Goal: Navigation & Orientation: Find specific page/section

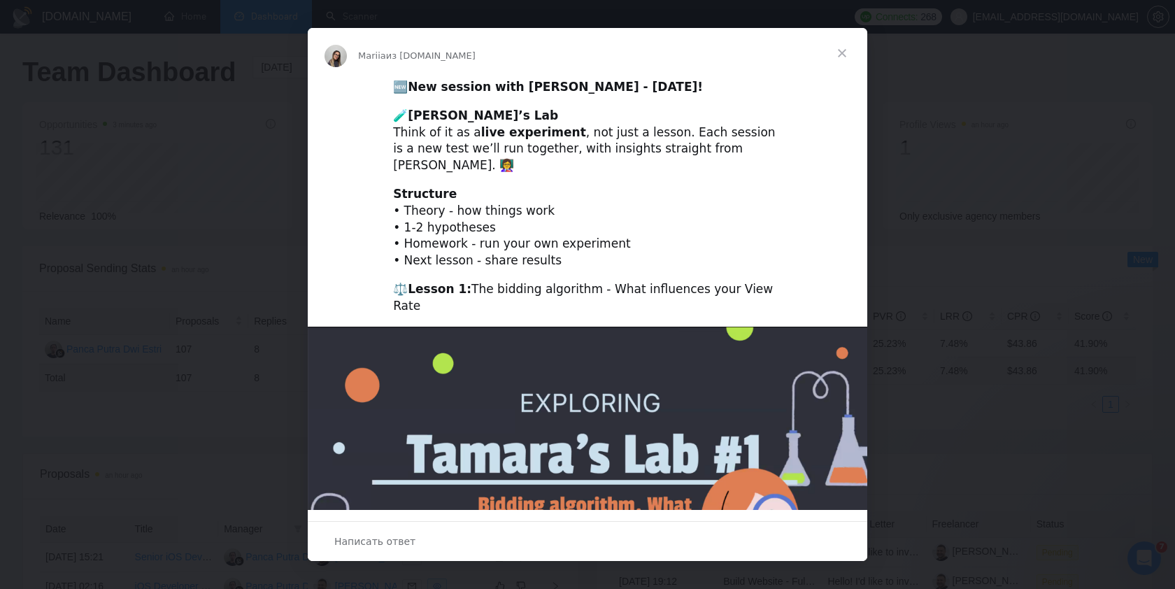
click at [844, 53] on span "Закрыть" at bounding box center [842, 53] width 50 height 50
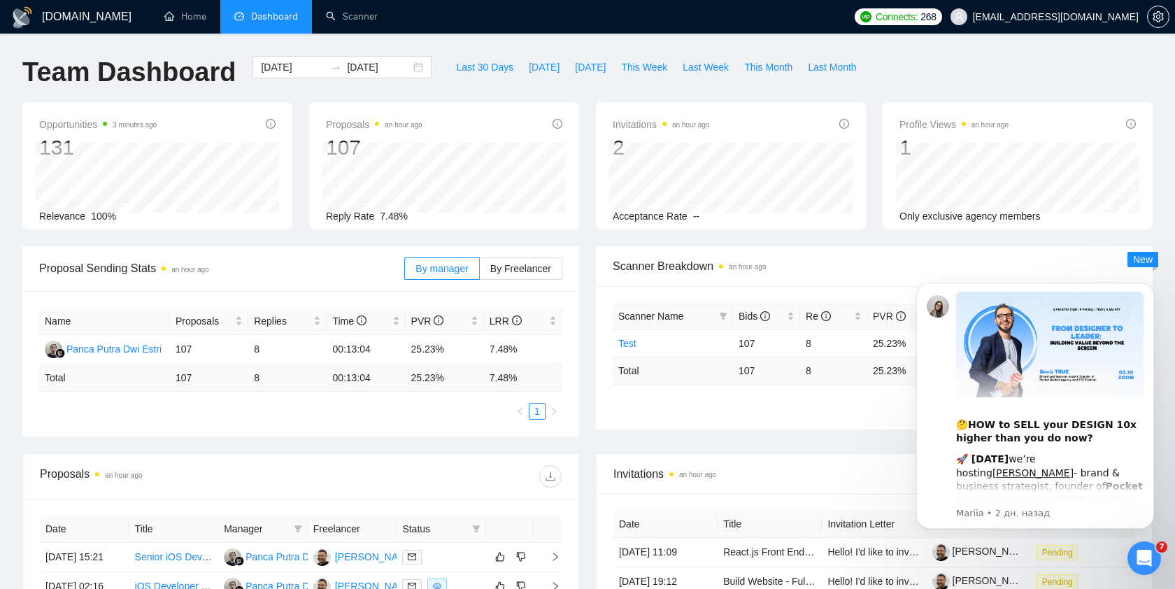
click at [258, 18] on span "Dashboard" at bounding box center [274, 16] width 47 height 12
click at [368, 15] on link "Scanner" at bounding box center [352, 16] width 52 height 12
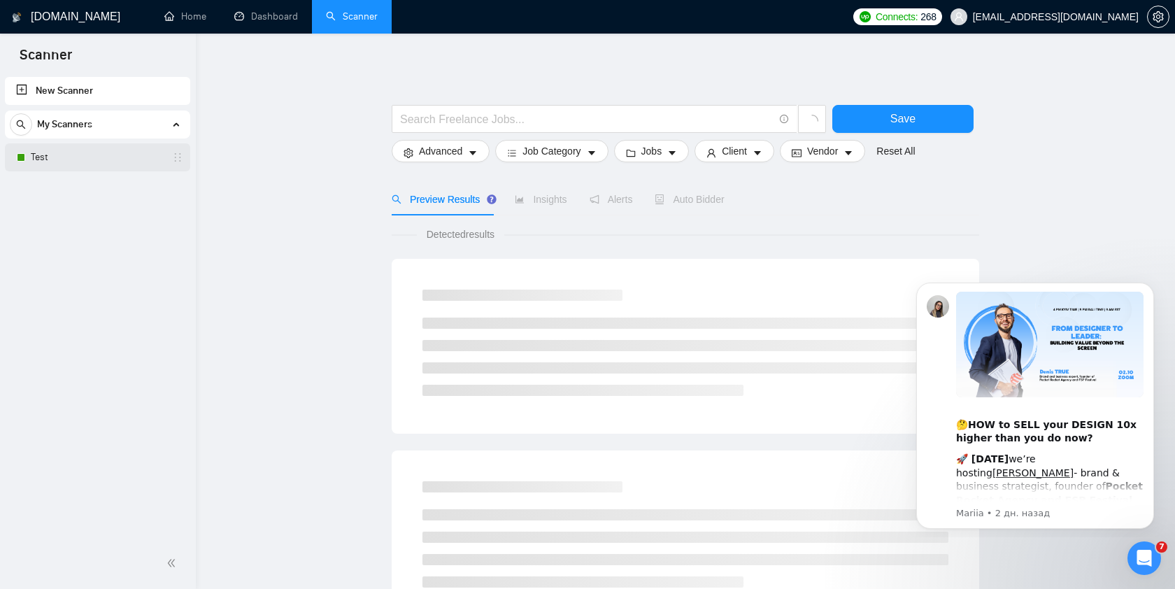
click at [99, 155] on link "Test" at bounding box center [97, 157] width 133 height 28
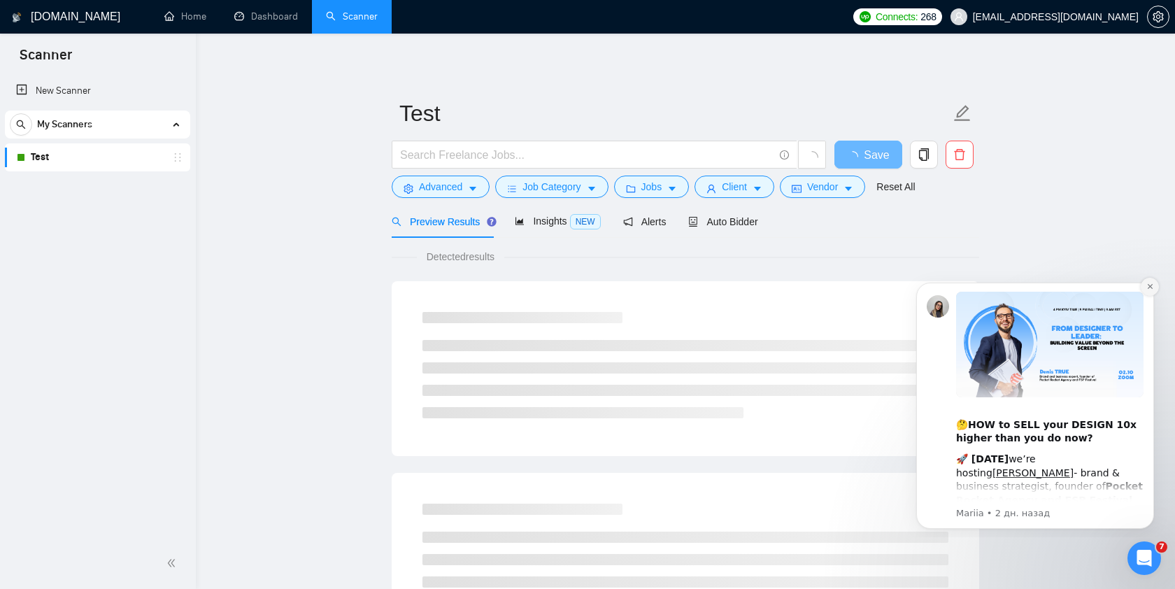
click at [1151, 289] on icon "Dismiss notification" at bounding box center [1150, 287] width 8 height 8
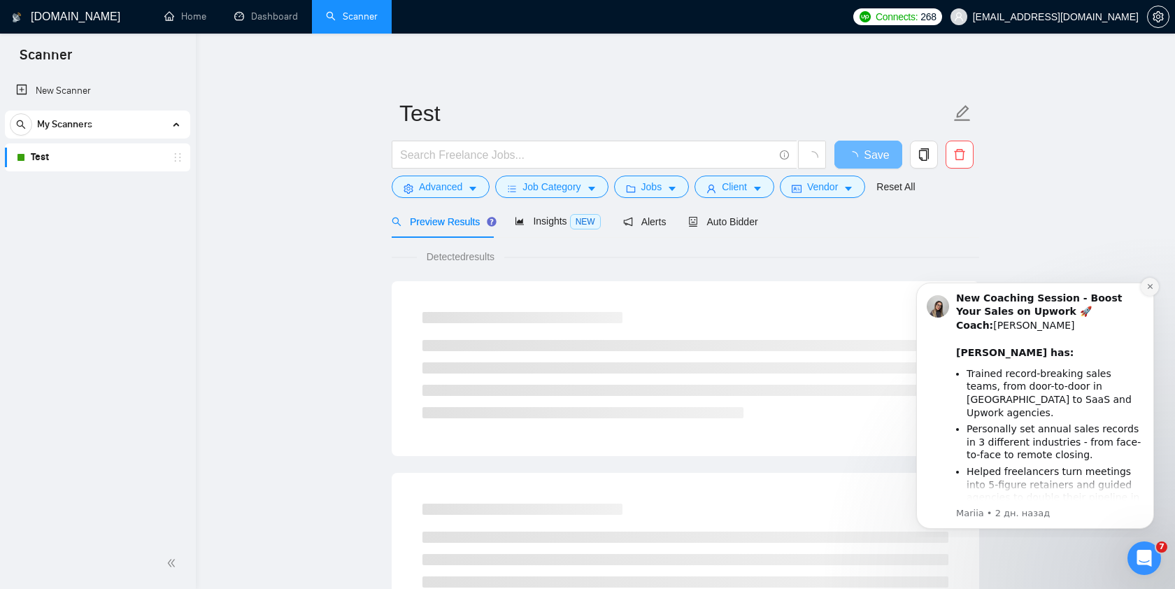
click at [1152, 287] on icon "Dismiss notification" at bounding box center [1150, 287] width 8 height 8
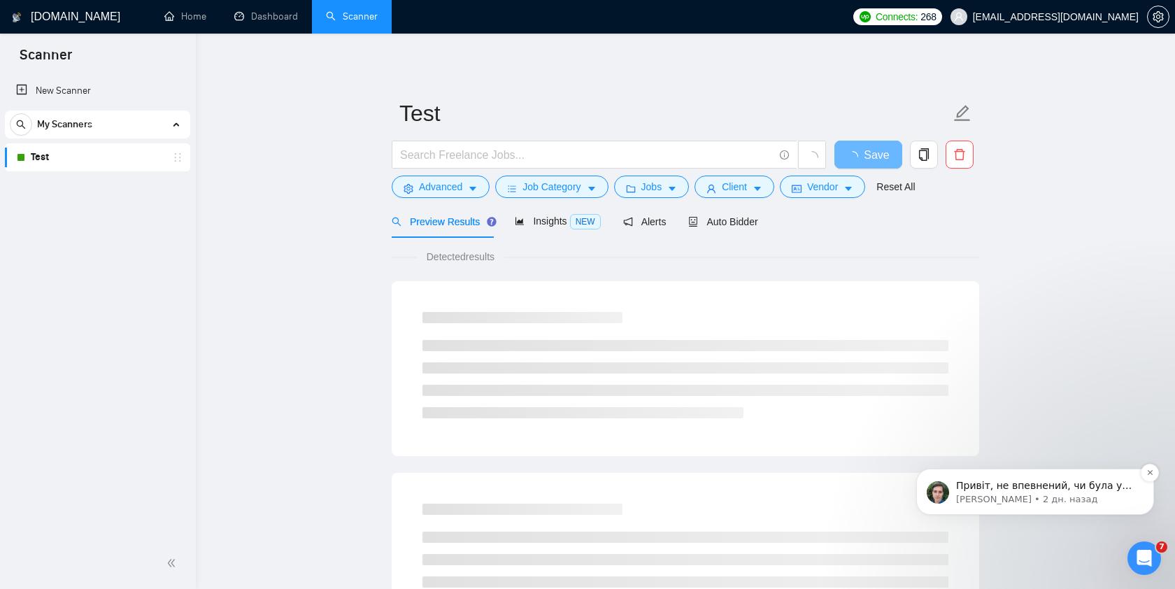
click at [1042, 487] on span "Привіт, не впевнений, чи була у вас змога продивитися луми, які я підготував дл…" at bounding box center [1045, 541] width 179 height 122
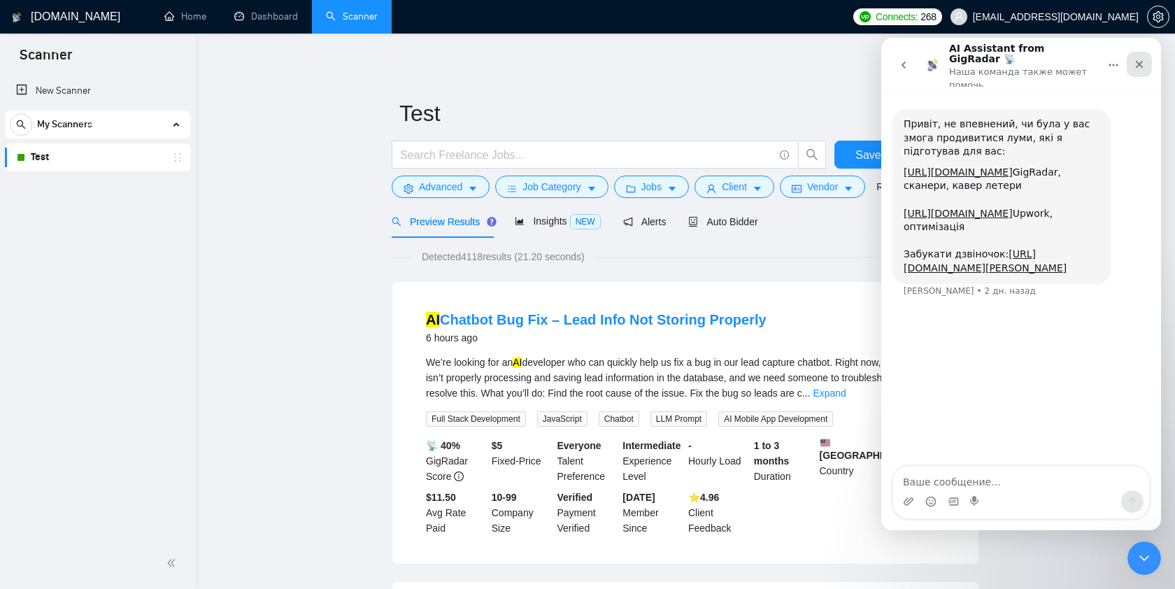
click at [1139, 61] on icon "Закрыть" at bounding box center [1140, 65] width 8 height 8
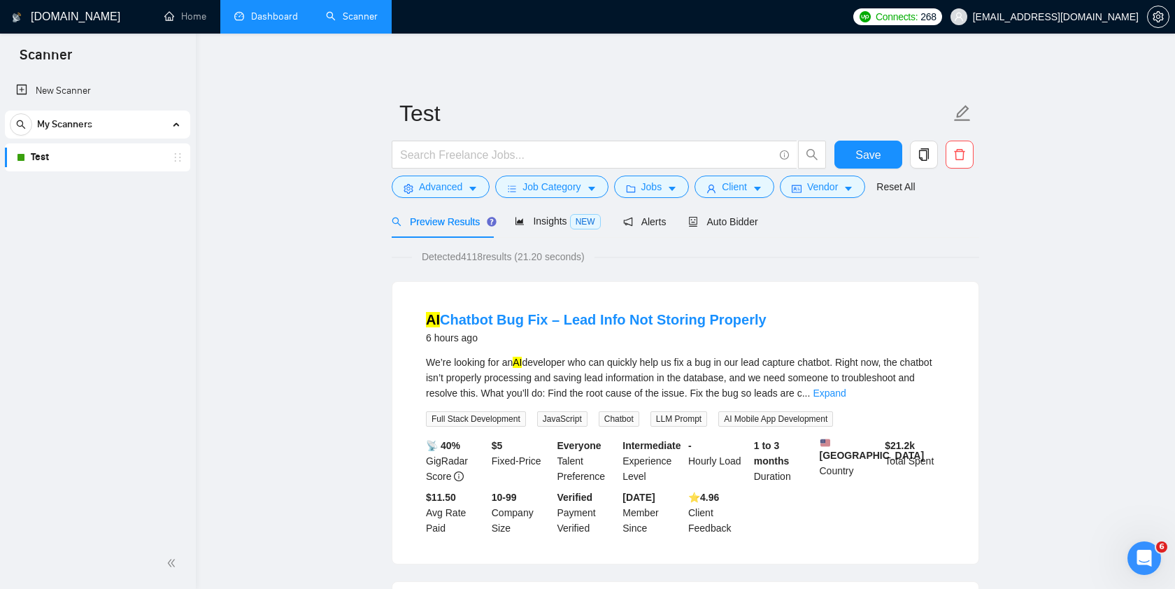
click at [265, 21] on link "Dashboard" at bounding box center [266, 16] width 64 height 12
